Goal: Task Accomplishment & Management: Manage account settings

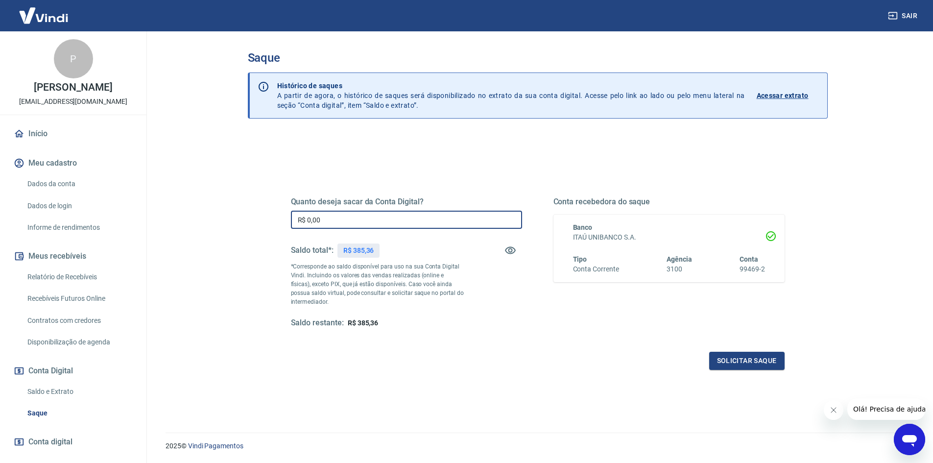
click at [341, 218] on input "R$ 0,00" at bounding box center [406, 220] width 231 height 18
type input "R$ 385,36"
click at [763, 359] on button "Solicitar saque" at bounding box center [746, 361] width 75 height 18
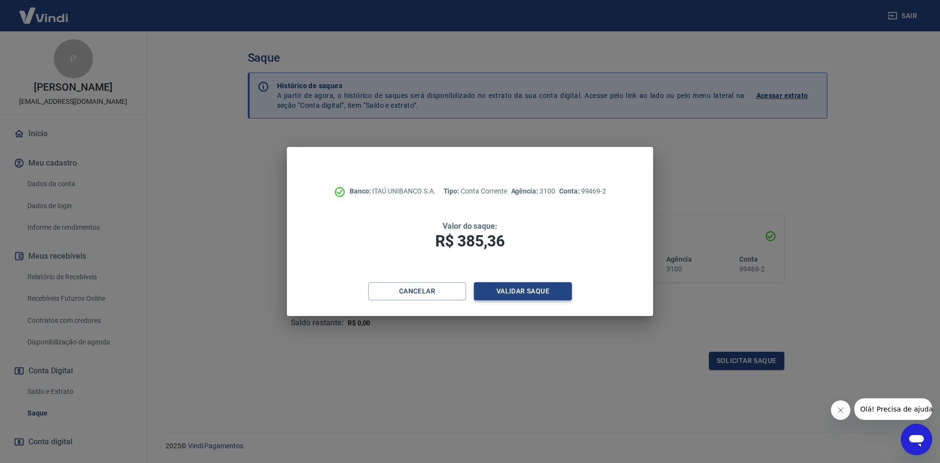
click at [552, 295] on button "Validar saque" at bounding box center [523, 291] width 98 height 18
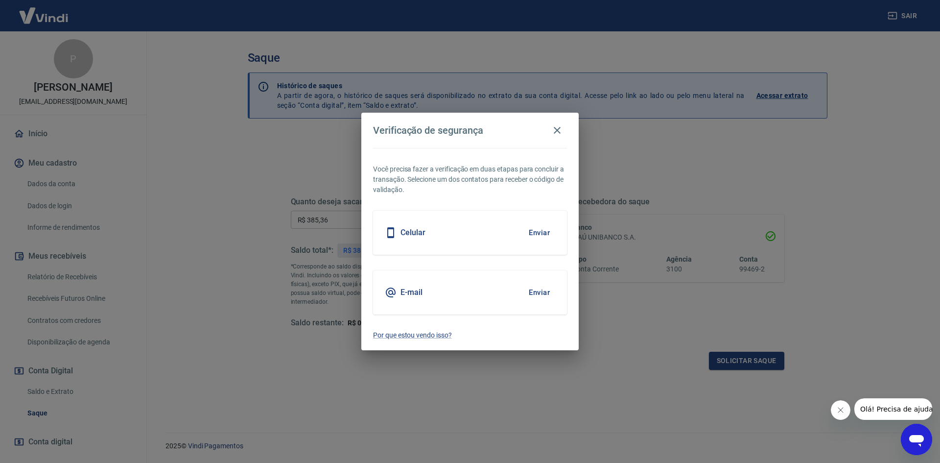
click at [544, 289] on button "Enviar" at bounding box center [539, 292] width 32 height 21
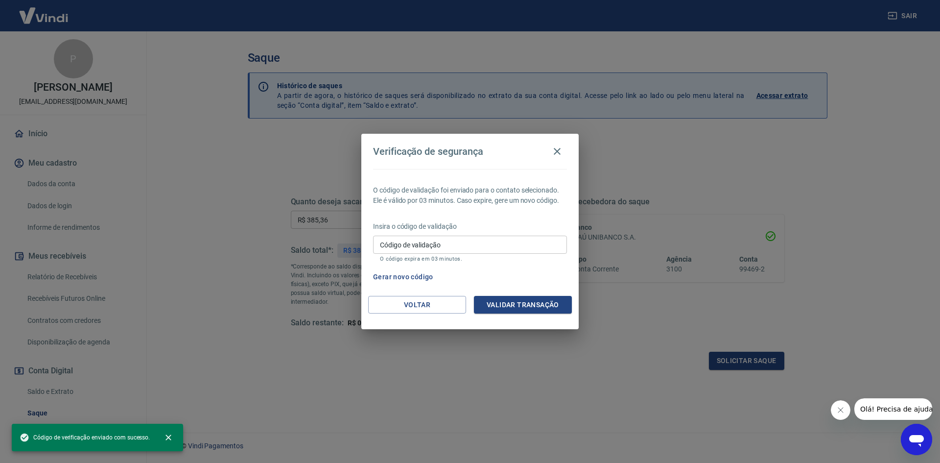
click at [397, 249] on input "Código de validação" at bounding box center [470, 244] width 194 height 18
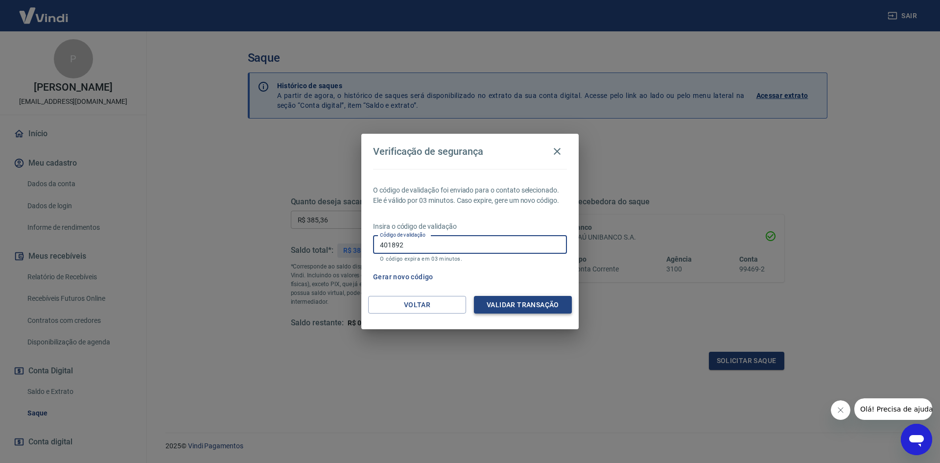
type input "401892"
click at [515, 303] on button "Validar transação" at bounding box center [523, 305] width 98 height 18
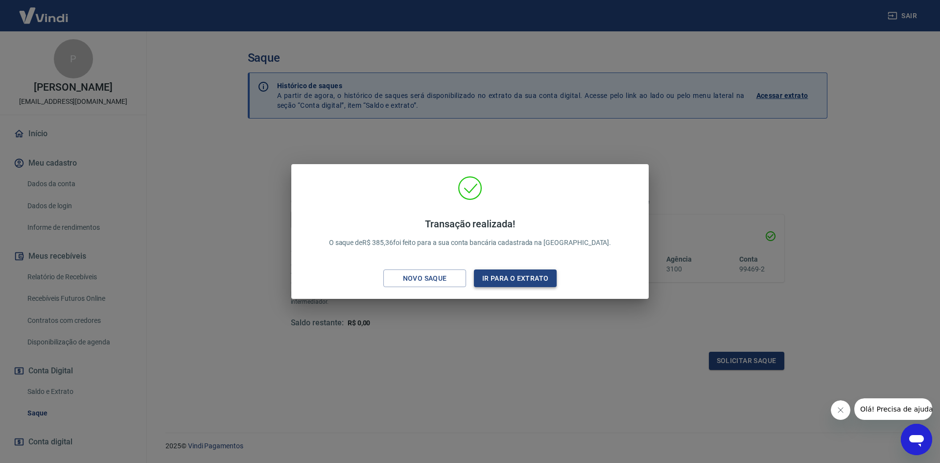
click at [514, 277] on button "Ir para o extrato" at bounding box center [515, 278] width 83 height 18
